Goal: Task Accomplishment & Management: Manage account settings

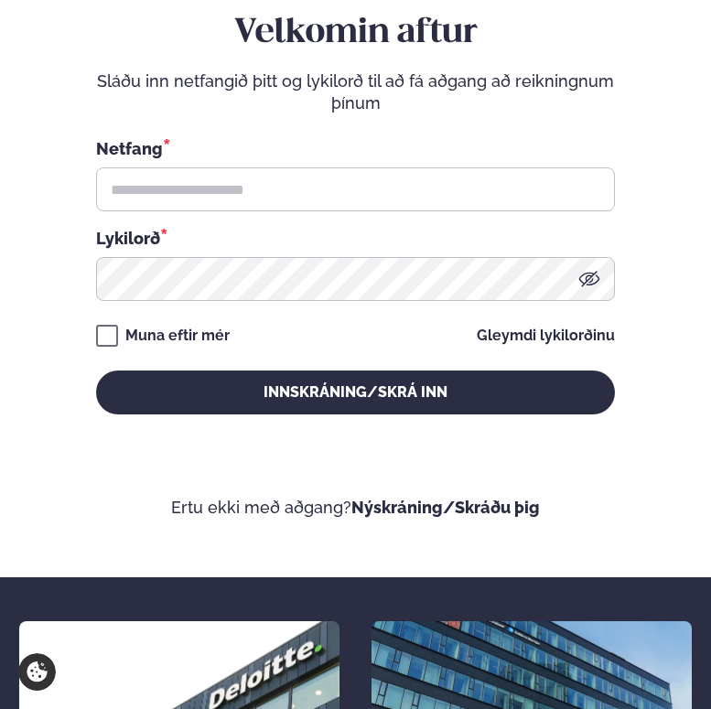
scroll to position [441, 0]
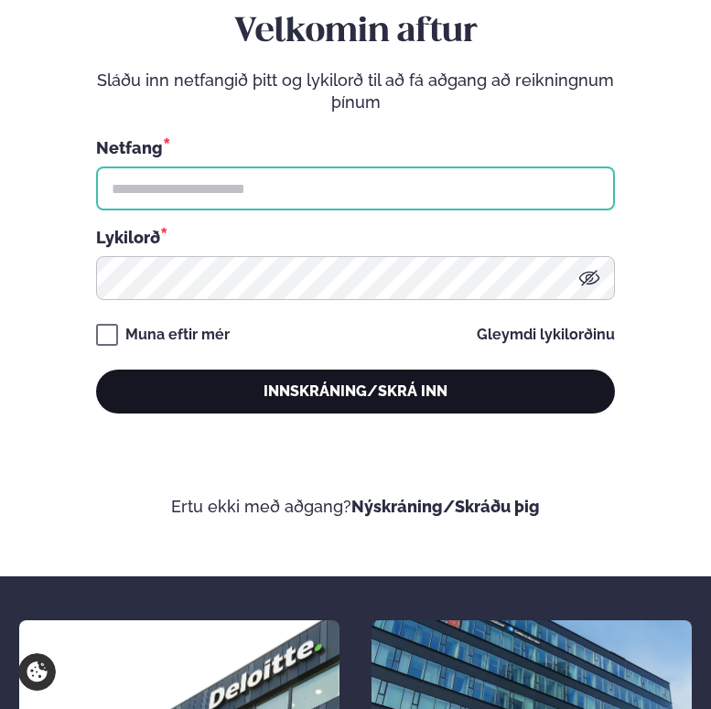
type input "**********"
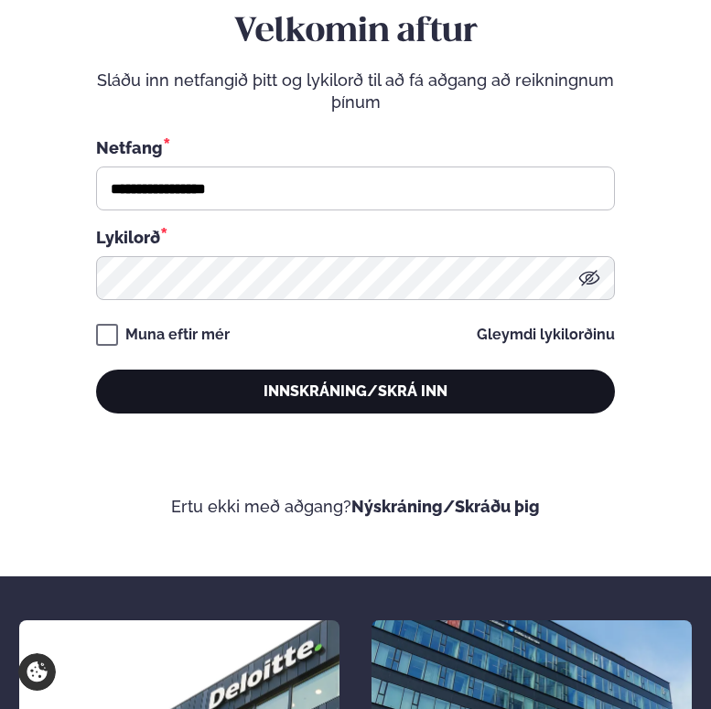
click at [327, 395] on button "Innskráning/Skrá inn" at bounding box center [355, 392] width 519 height 44
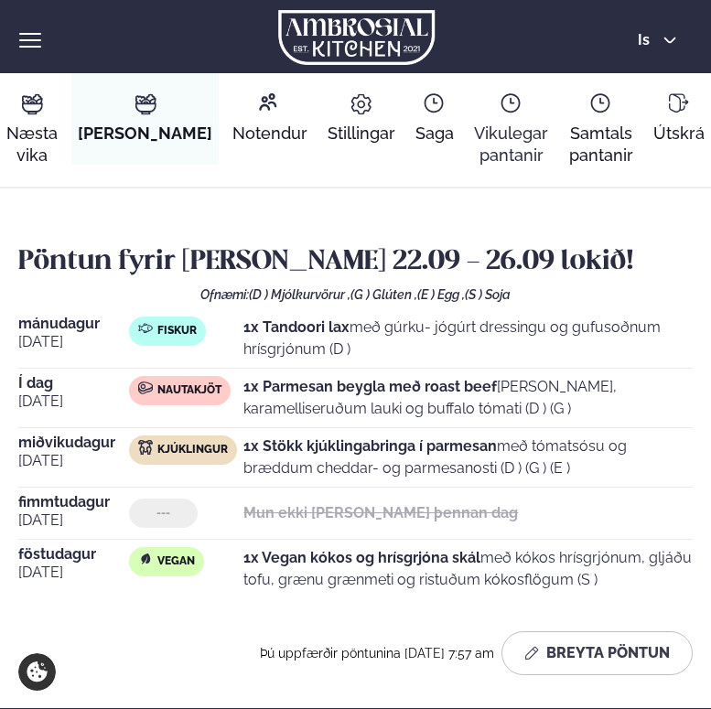
click at [473, 118] on link "Vikulegar pantanir Vikulegar pantanir" at bounding box center [511, 130] width 87 height 114
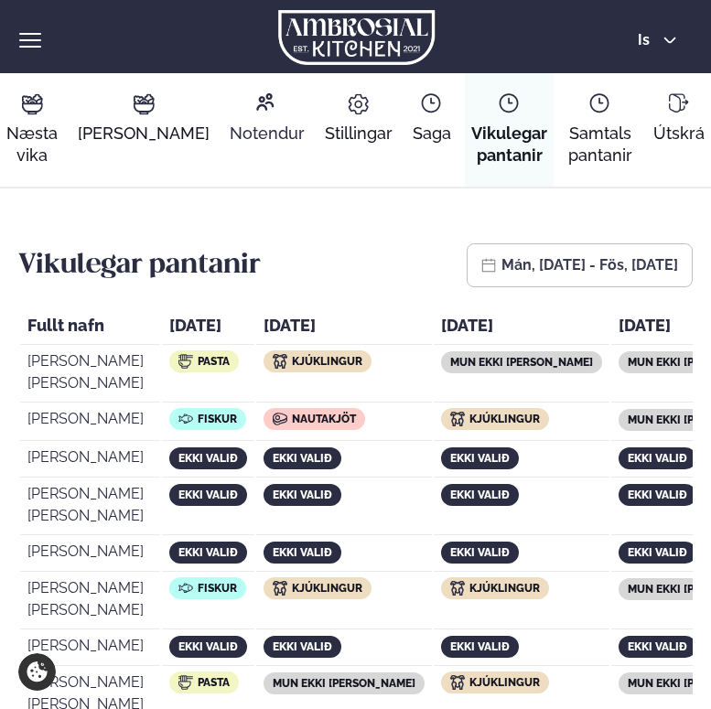
click at [256, 106] on icon at bounding box center [264, 101] width 17 height 17
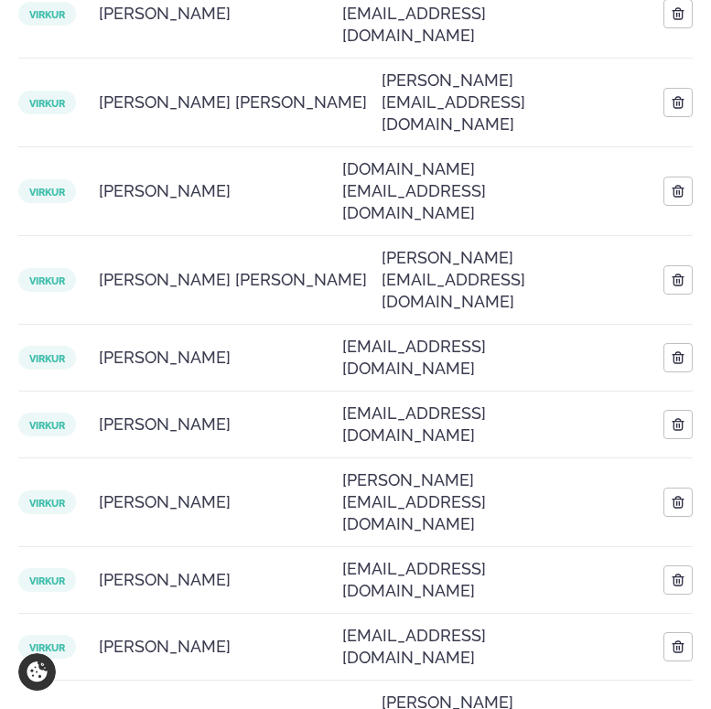
scroll to position [332, 0]
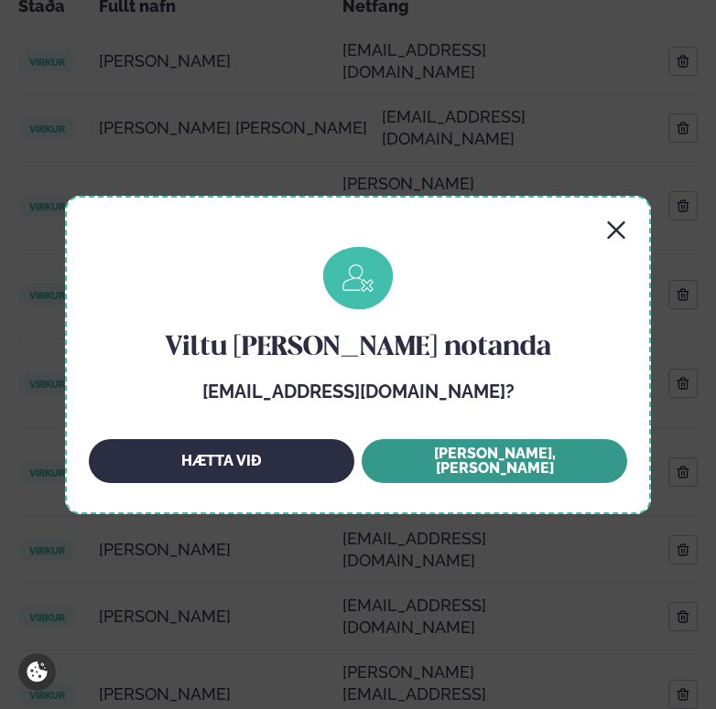
click at [506, 466] on button "[PERSON_NAME], [PERSON_NAME]" at bounding box center [494, 461] width 265 height 44
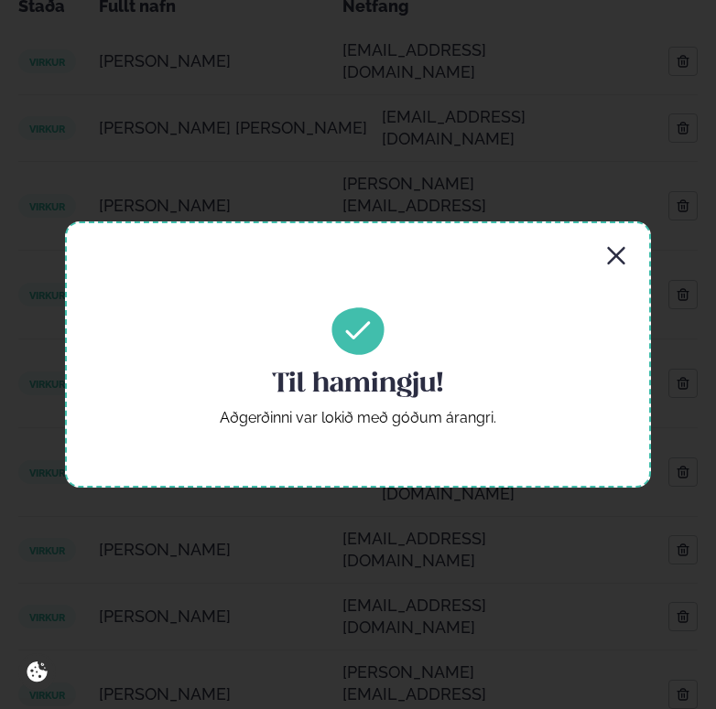
click at [614, 257] on icon "button" at bounding box center [615, 255] width 17 height 17
